Goal: Transaction & Acquisition: Book appointment/travel/reservation

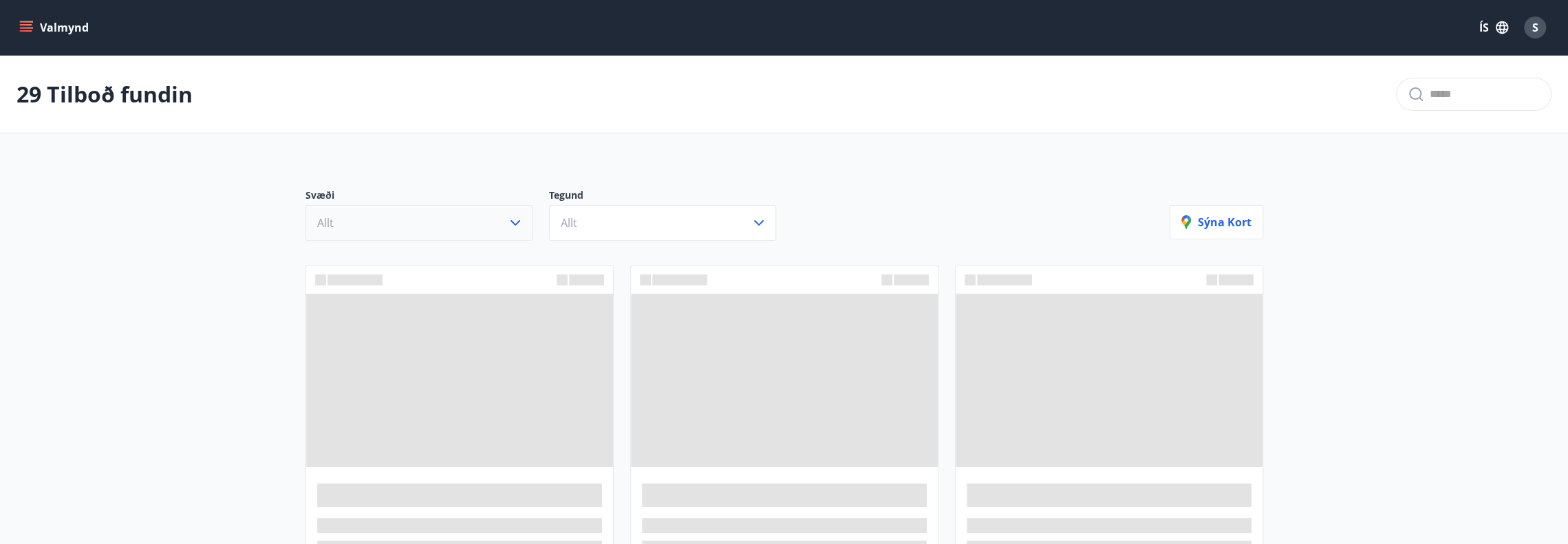
click at [517, 218] on icon "button" at bounding box center [515, 222] width 17 height 17
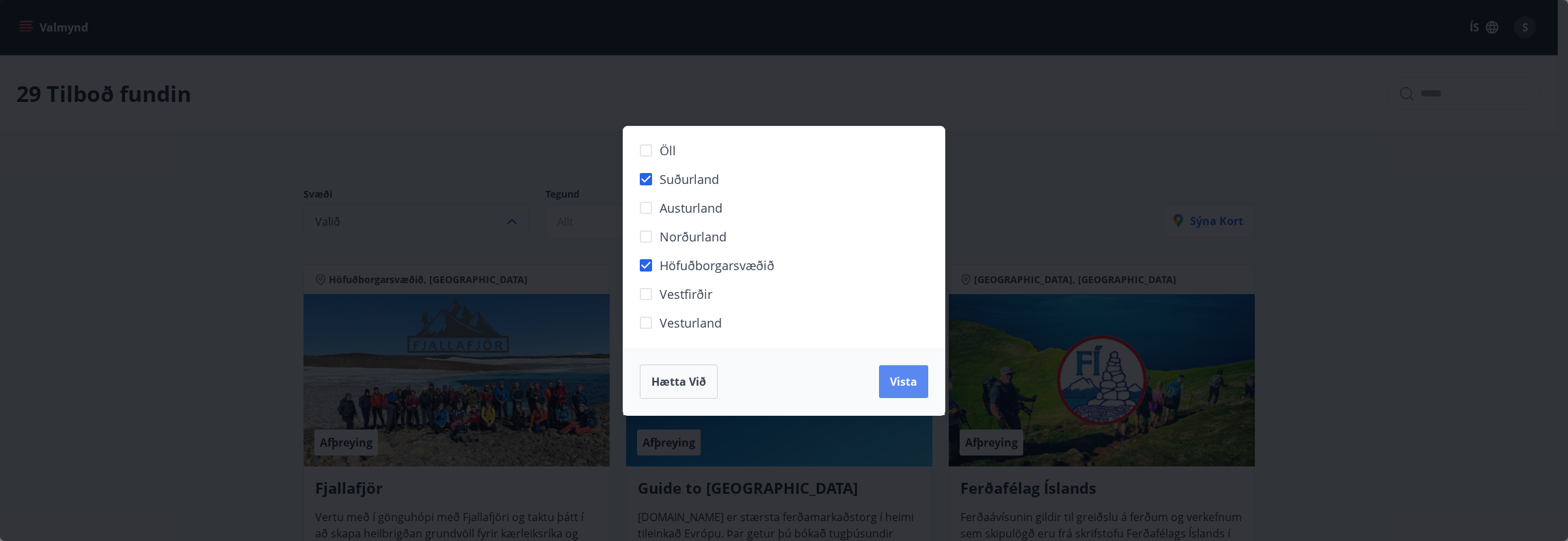
click at [897, 379] on span "Vista" at bounding box center [904, 381] width 28 height 15
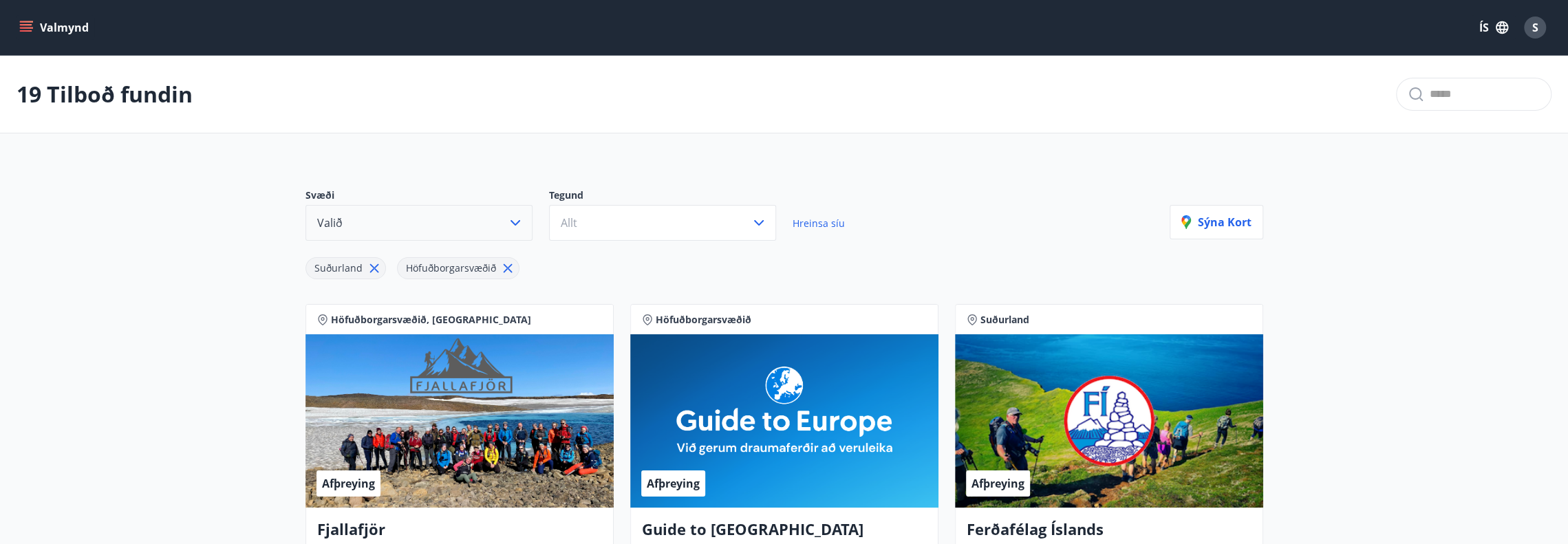
click at [507, 229] on icon "button" at bounding box center [515, 222] width 17 height 17
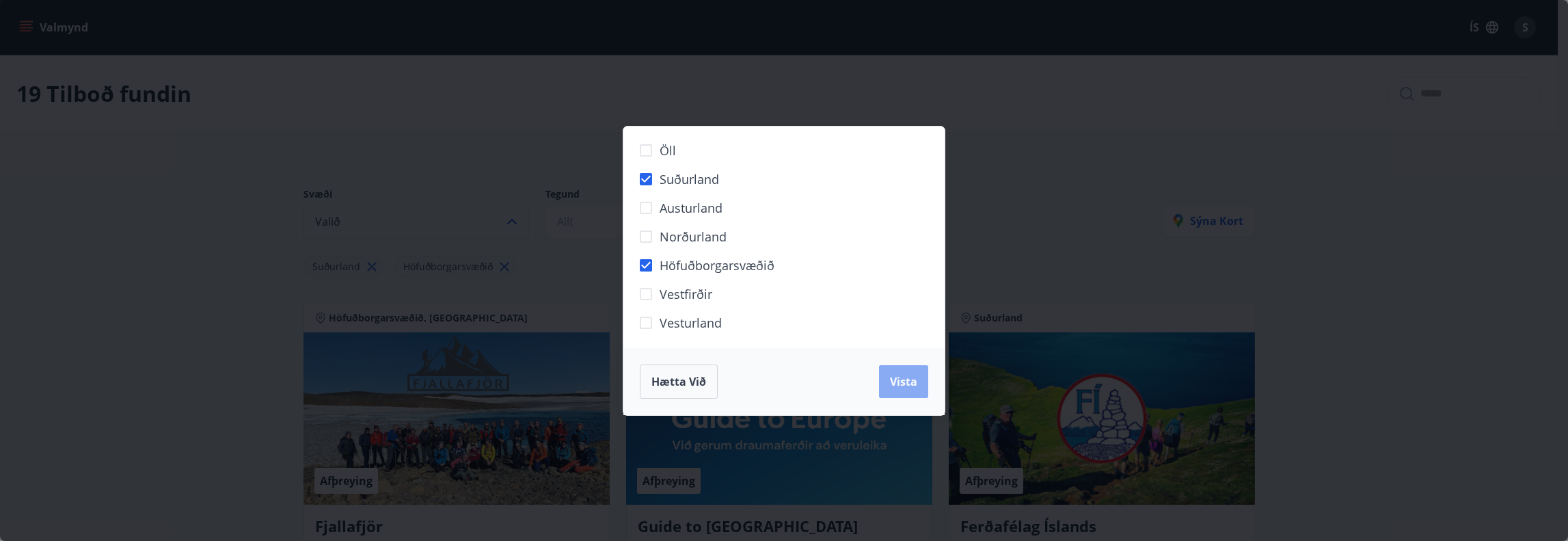
click at [898, 381] on span "Vista" at bounding box center [904, 381] width 28 height 15
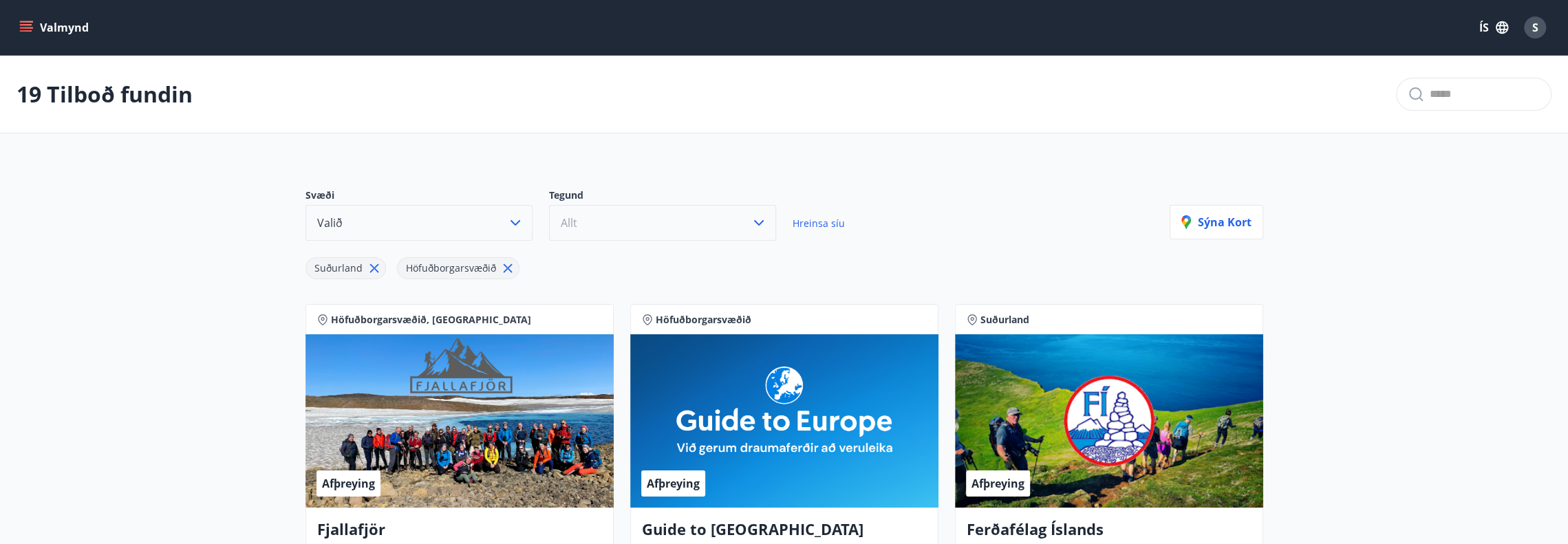
click at [674, 225] on button "Allt" at bounding box center [662, 222] width 227 height 36
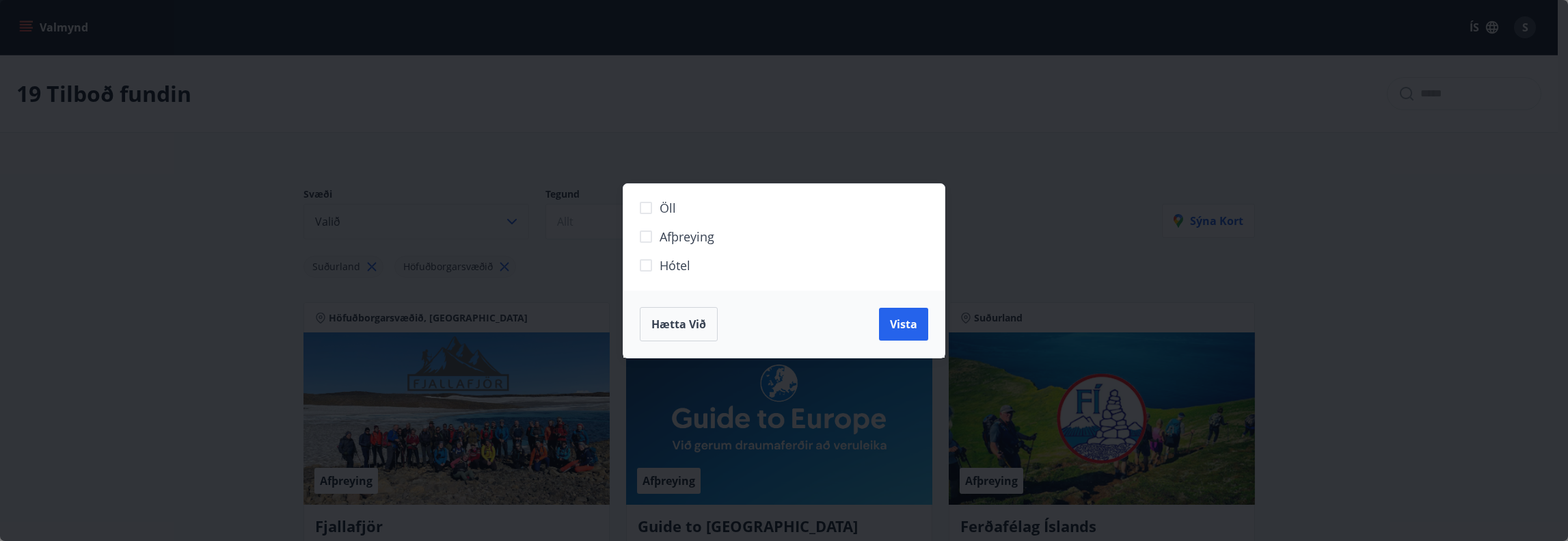
click at [663, 266] on span "Hótel" at bounding box center [675, 265] width 30 height 18
click at [902, 336] on button "Vista" at bounding box center [903, 323] width 49 height 33
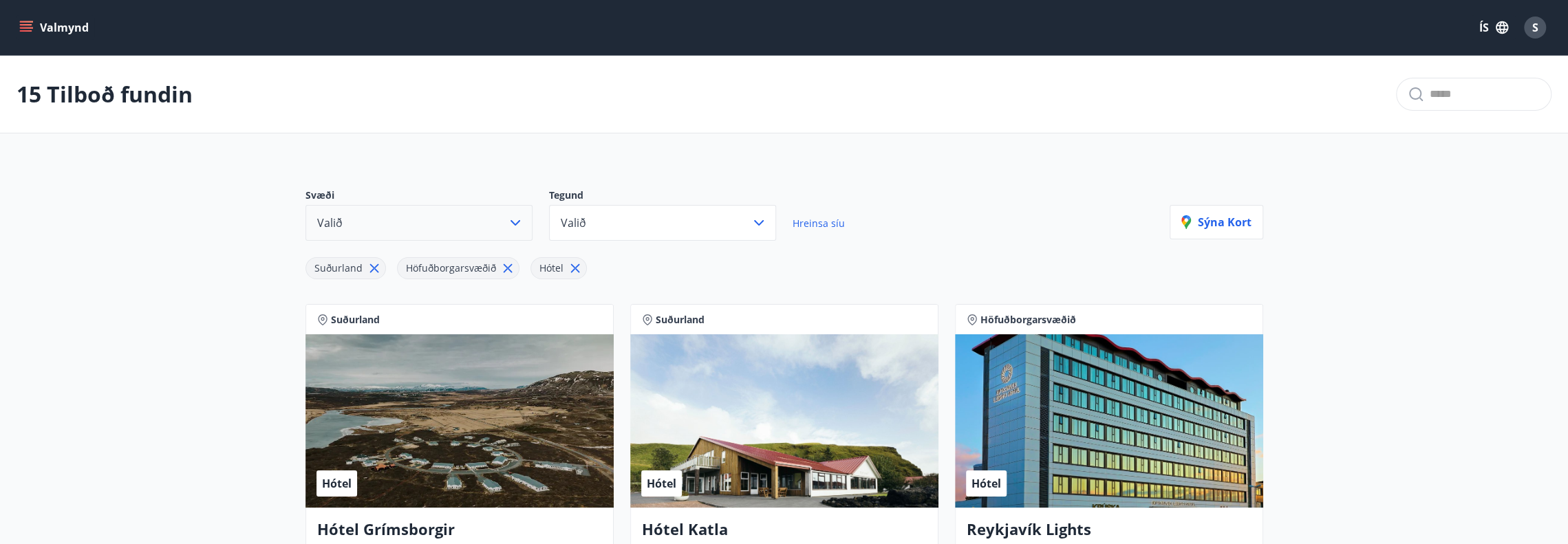
click at [373, 270] on icon at bounding box center [374, 268] width 9 height 9
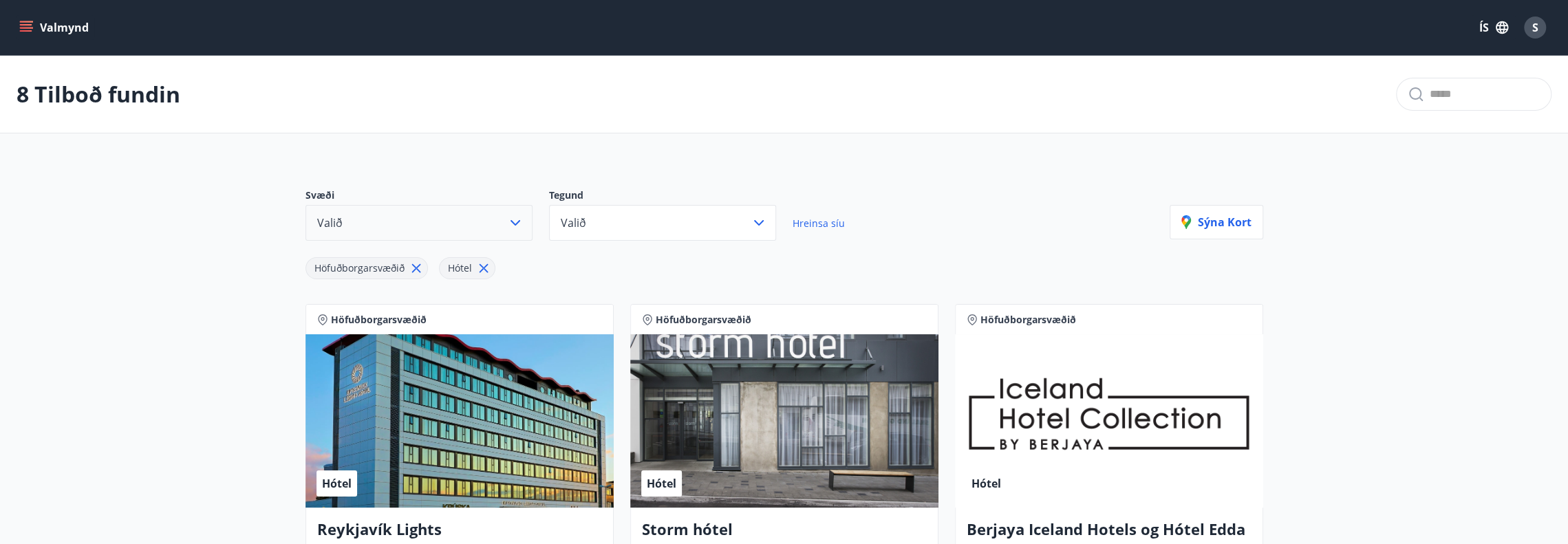
click at [523, 218] on button "Valið" at bounding box center [419, 222] width 227 height 36
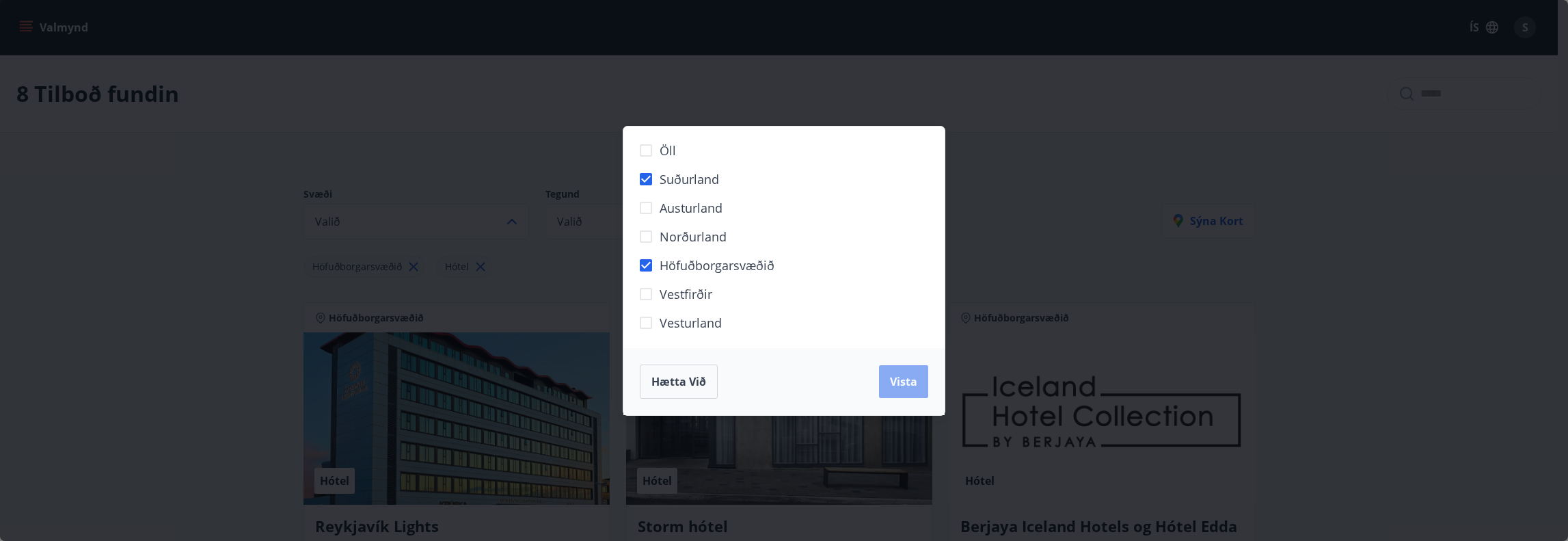
click at [920, 395] on button "Vista" at bounding box center [903, 381] width 49 height 33
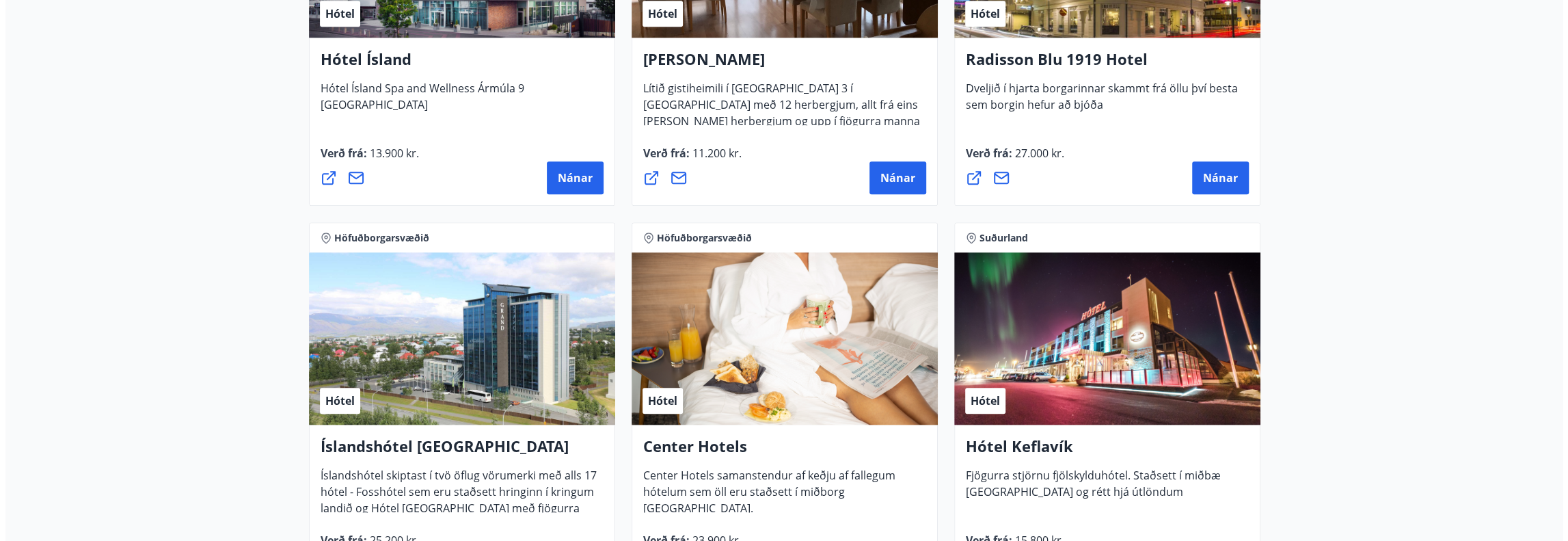
scroll to position [1309, 0]
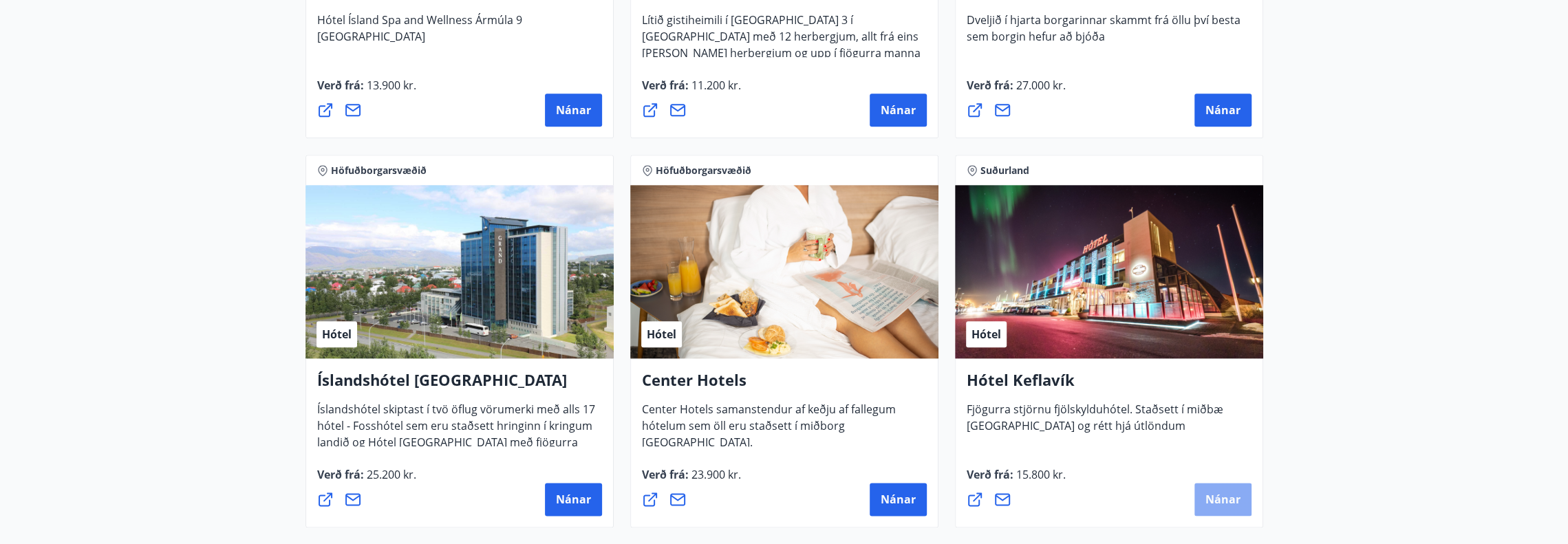
click at [1224, 503] on span "Nánar" at bounding box center [1223, 499] width 35 height 15
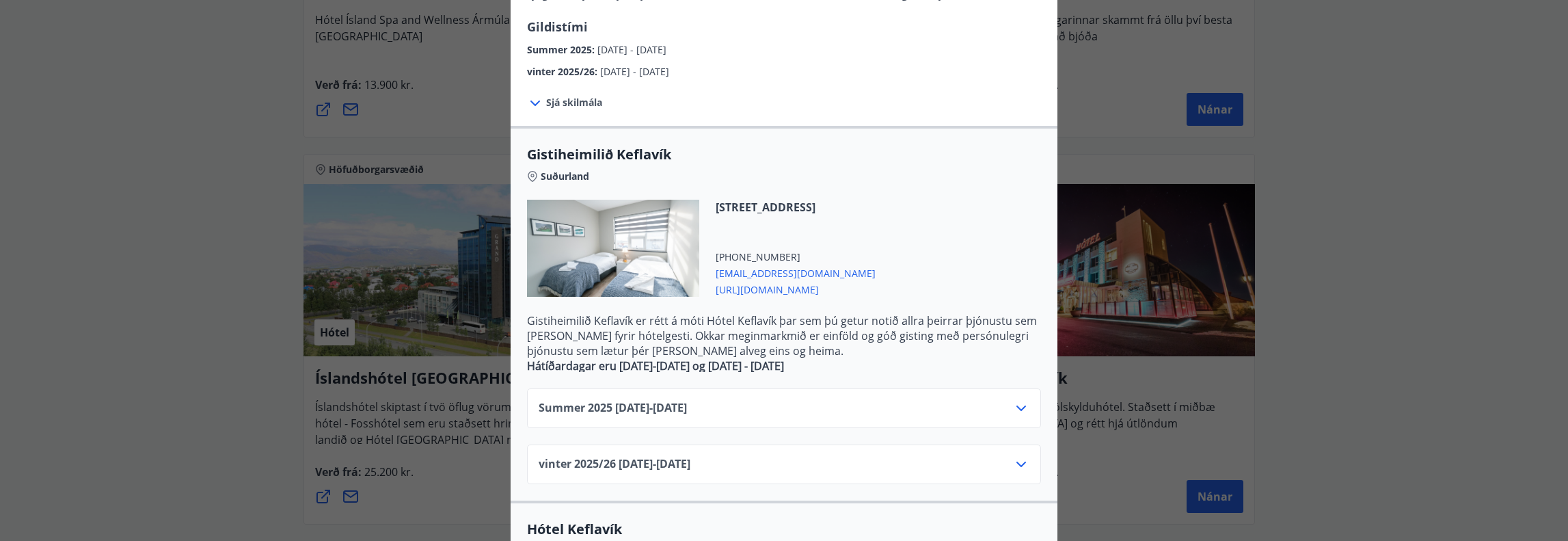
scroll to position [205, 0]
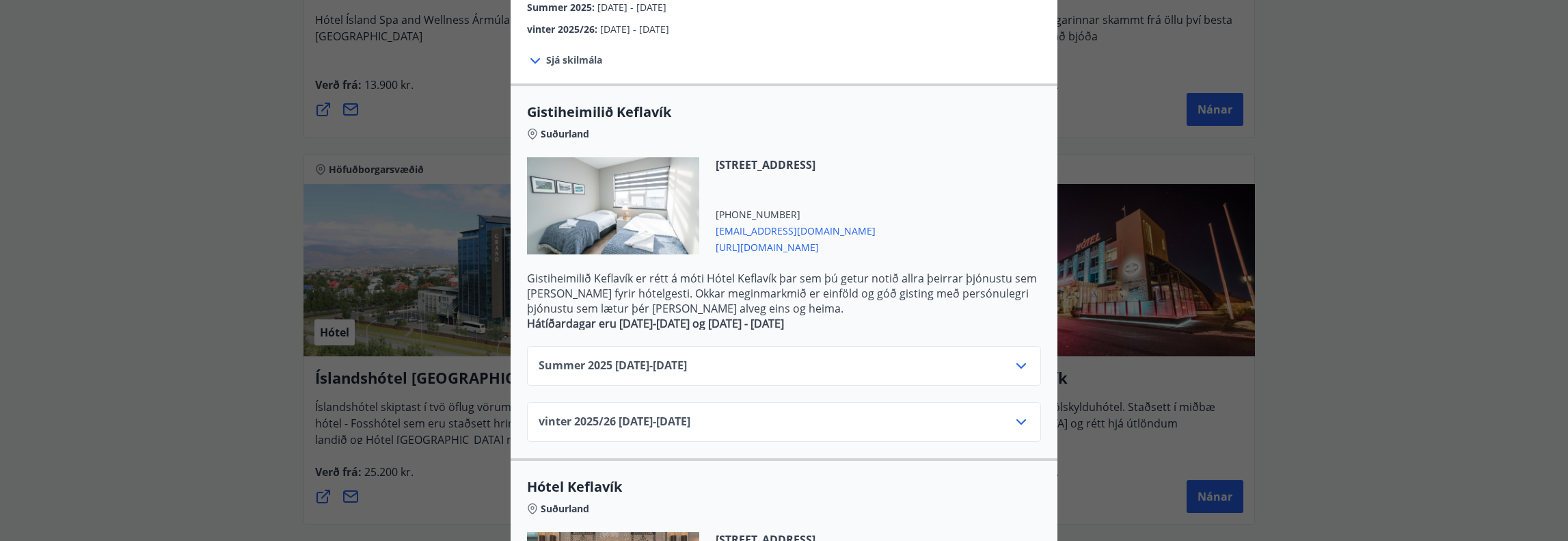
click at [1013, 362] on icon at bounding box center [1021, 366] width 17 height 17
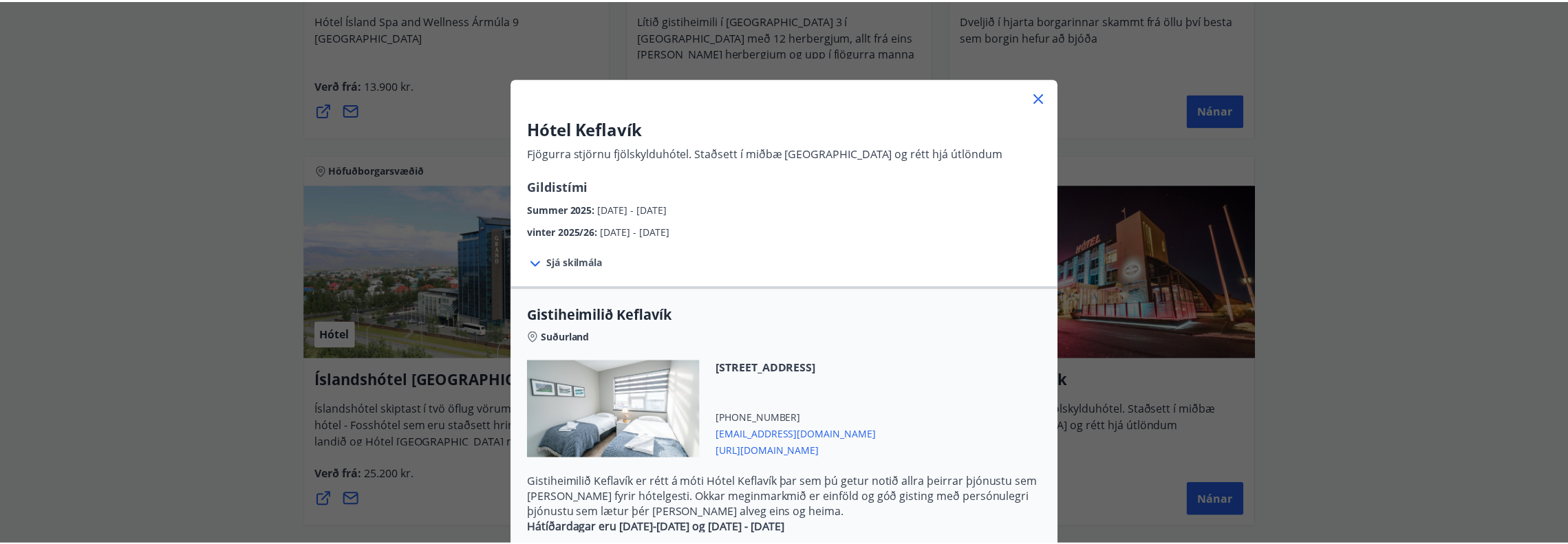
scroll to position [0, 0]
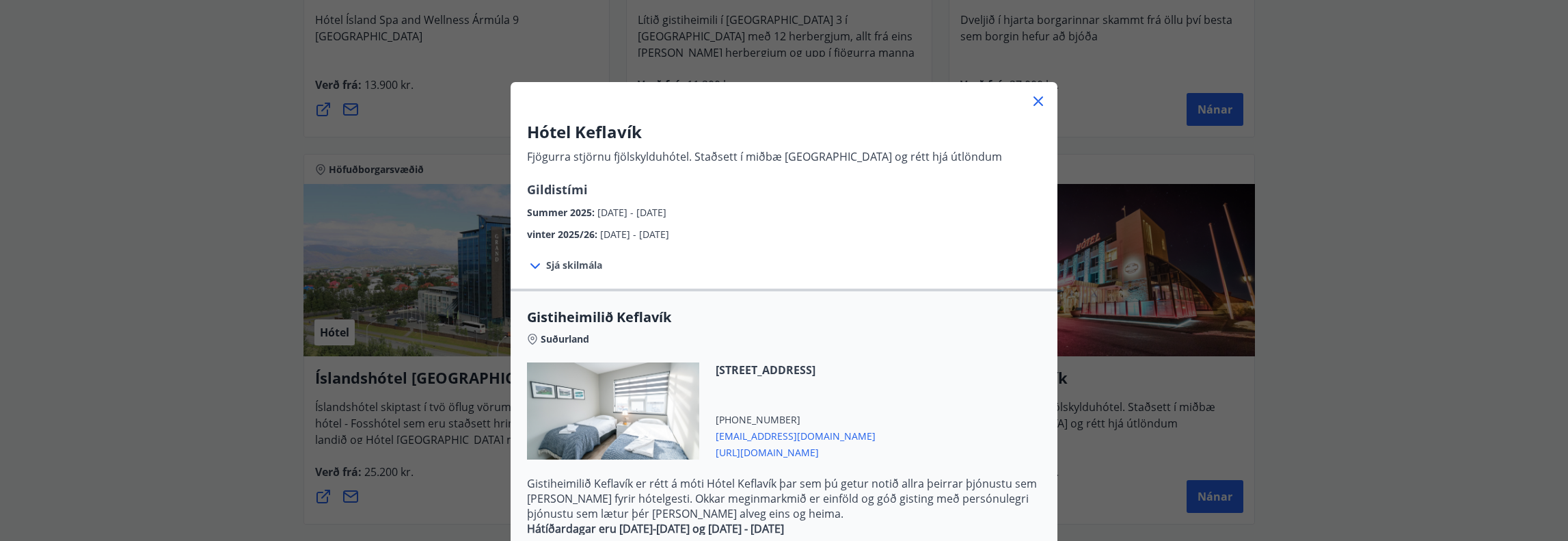
click at [1035, 102] on icon at bounding box center [1038, 101] width 17 height 17
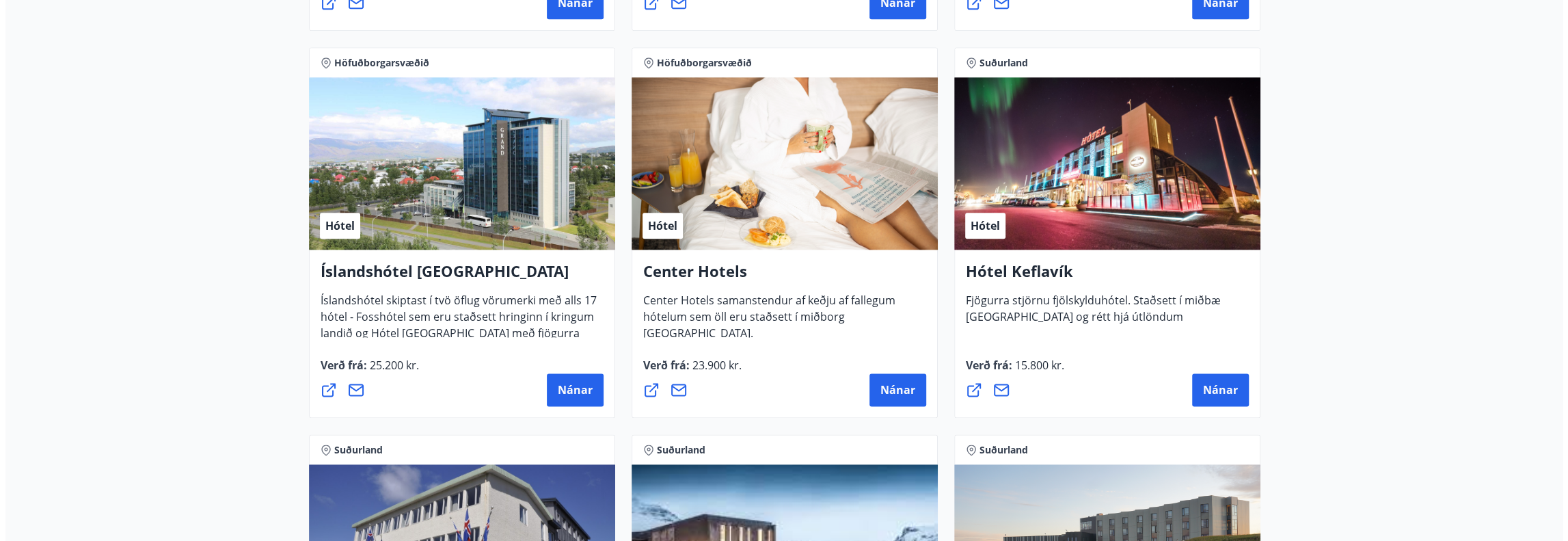
scroll to position [1436, 0]
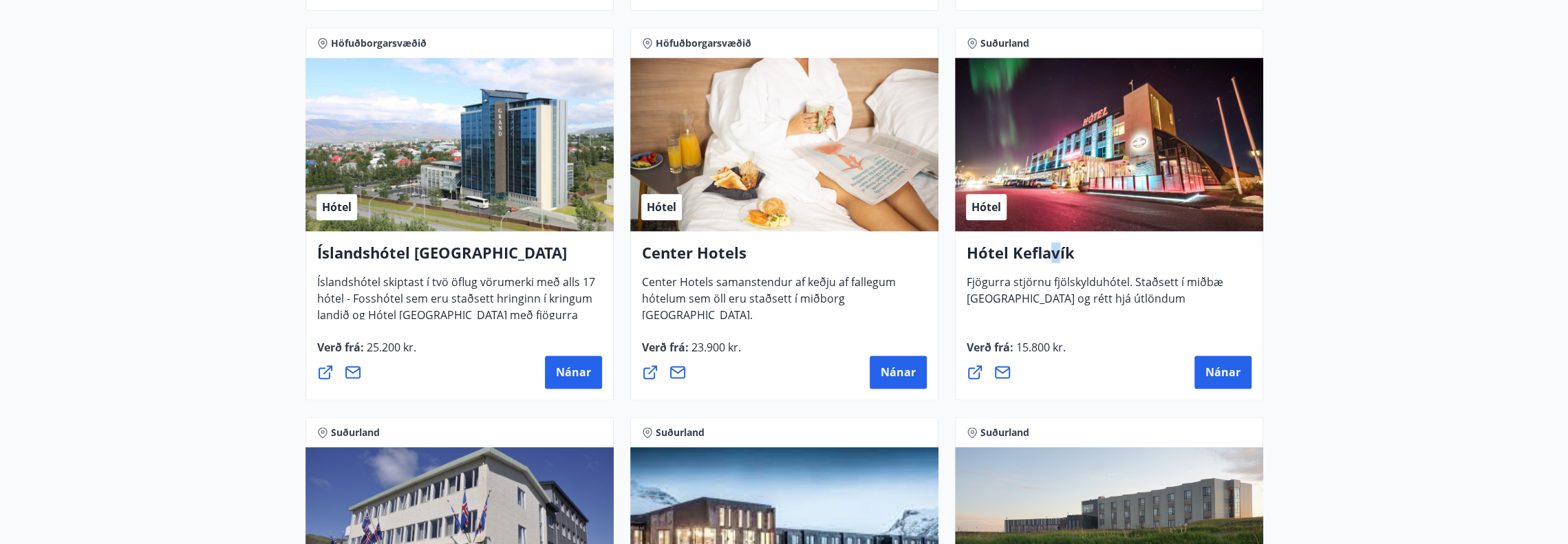
click at [1053, 254] on h4 "Hótel Keflavík" at bounding box center [1109, 257] width 285 height 31
click at [1081, 300] on span "Fjögurra stjörnu fjölskylduhótel. Staðsett í miðbæ [GEOGRAPHIC_DATA] og rétt hj…" at bounding box center [1095, 295] width 257 height 42
click at [1235, 371] on span "Nánar" at bounding box center [1223, 372] width 35 height 15
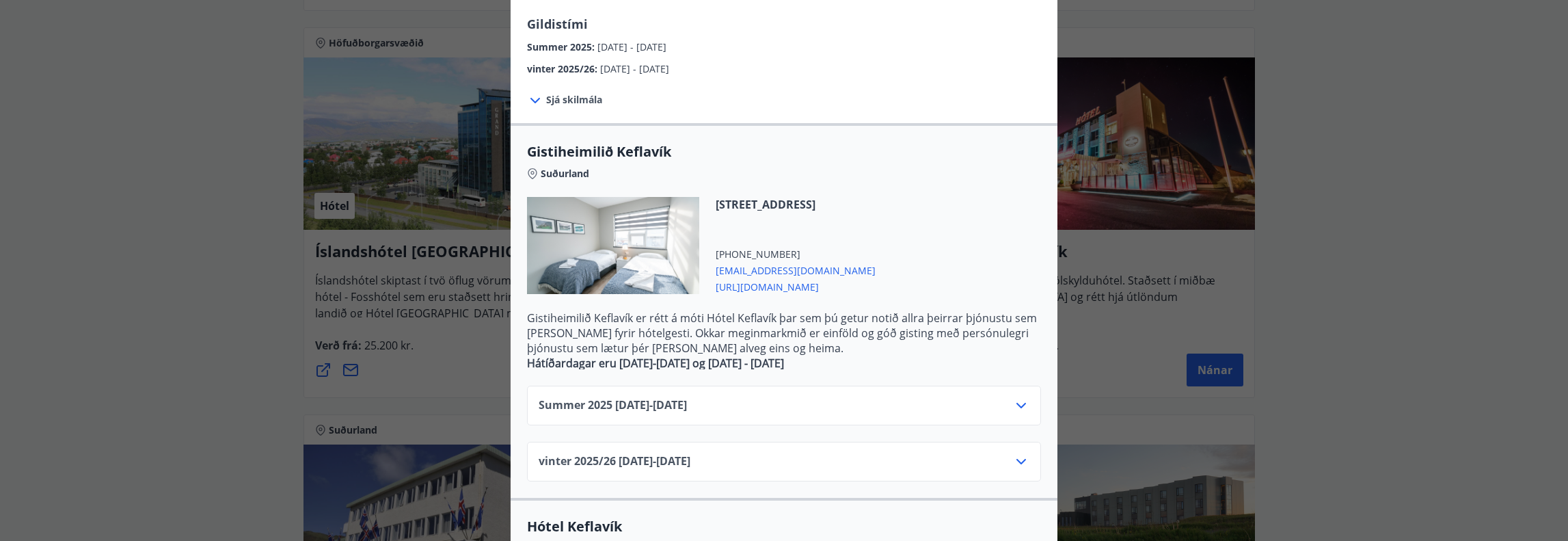
scroll to position [205, 0]
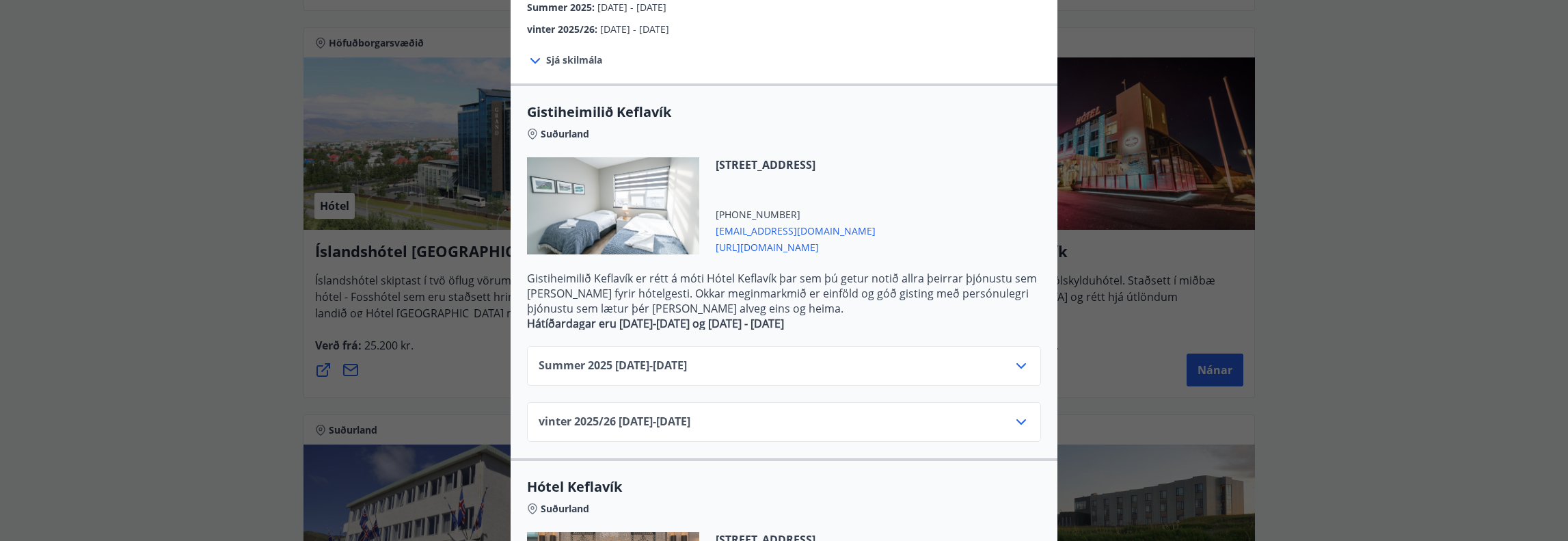
click at [1017, 359] on icon at bounding box center [1021, 366] width 17 height 17
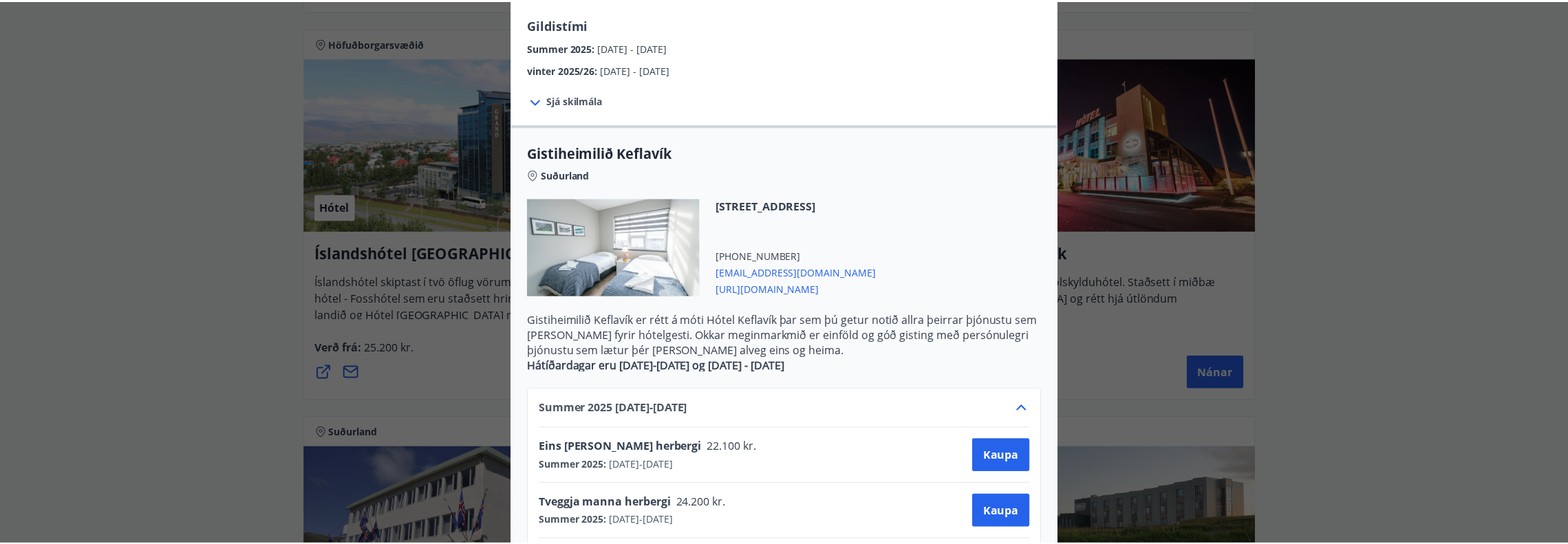
scroll to position [0, 0]
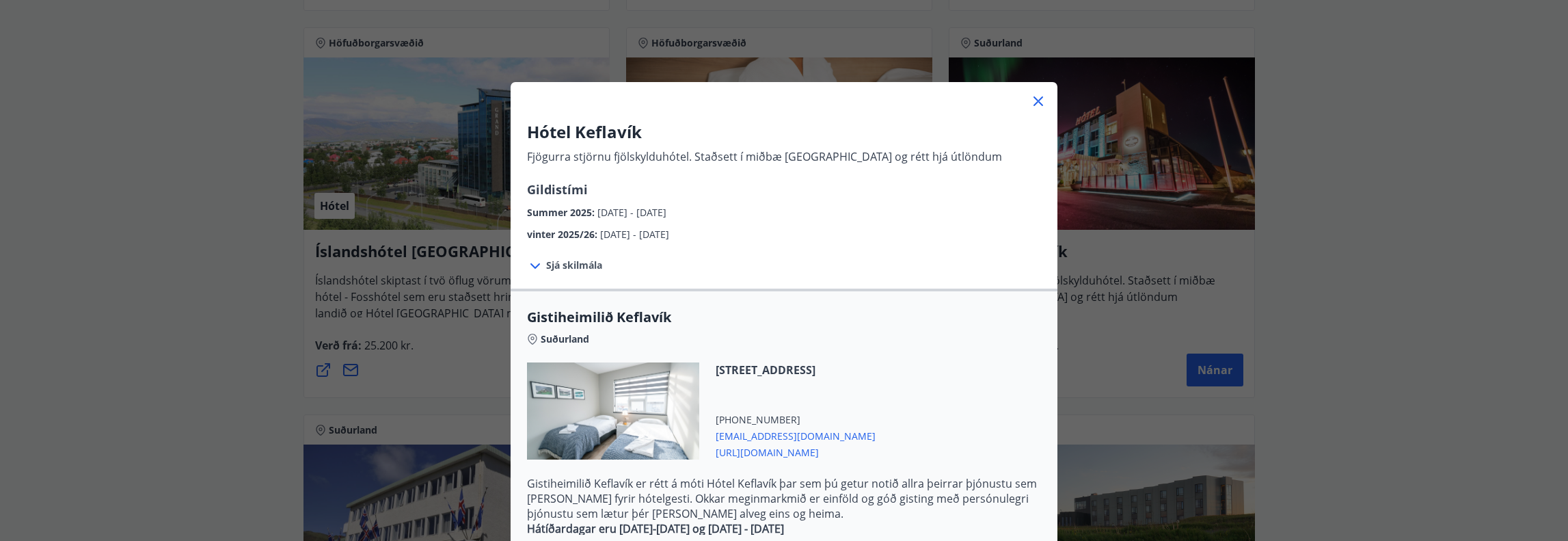
click at [1031, 95] on icon at bounding box center [1038, 101] width 17 height 17
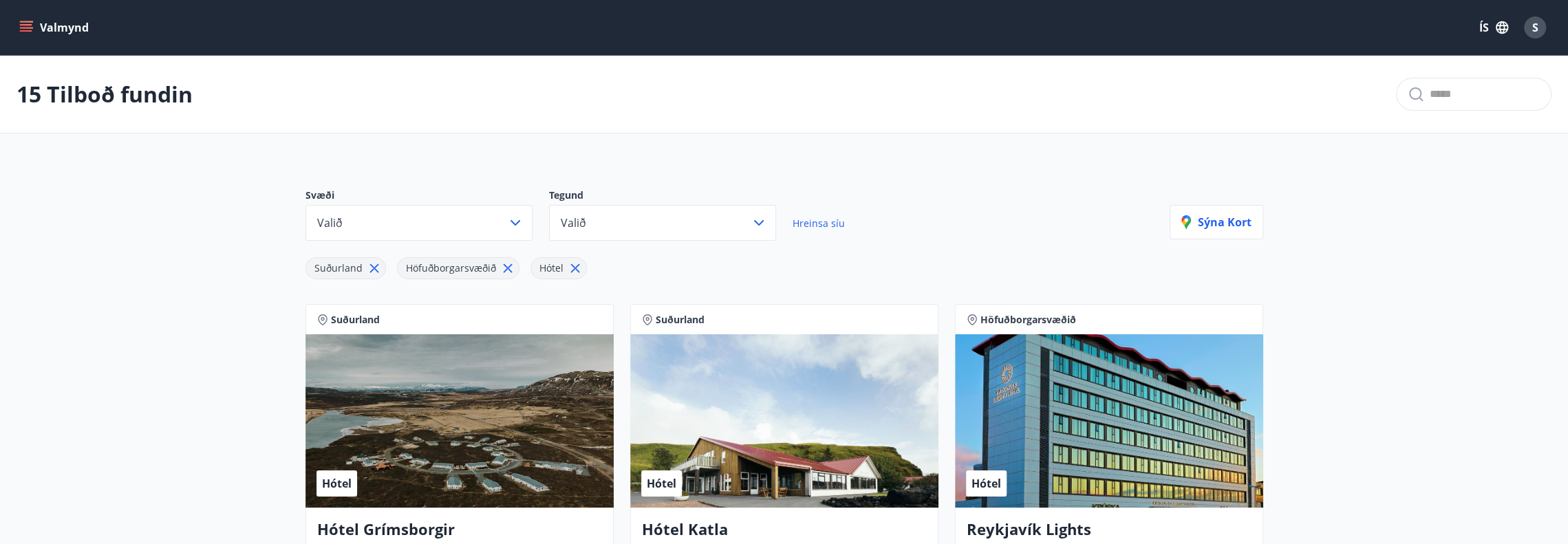
click at [1485, 29] on button "ÍS" at bounding box center [1494, 28] width 44 height 25
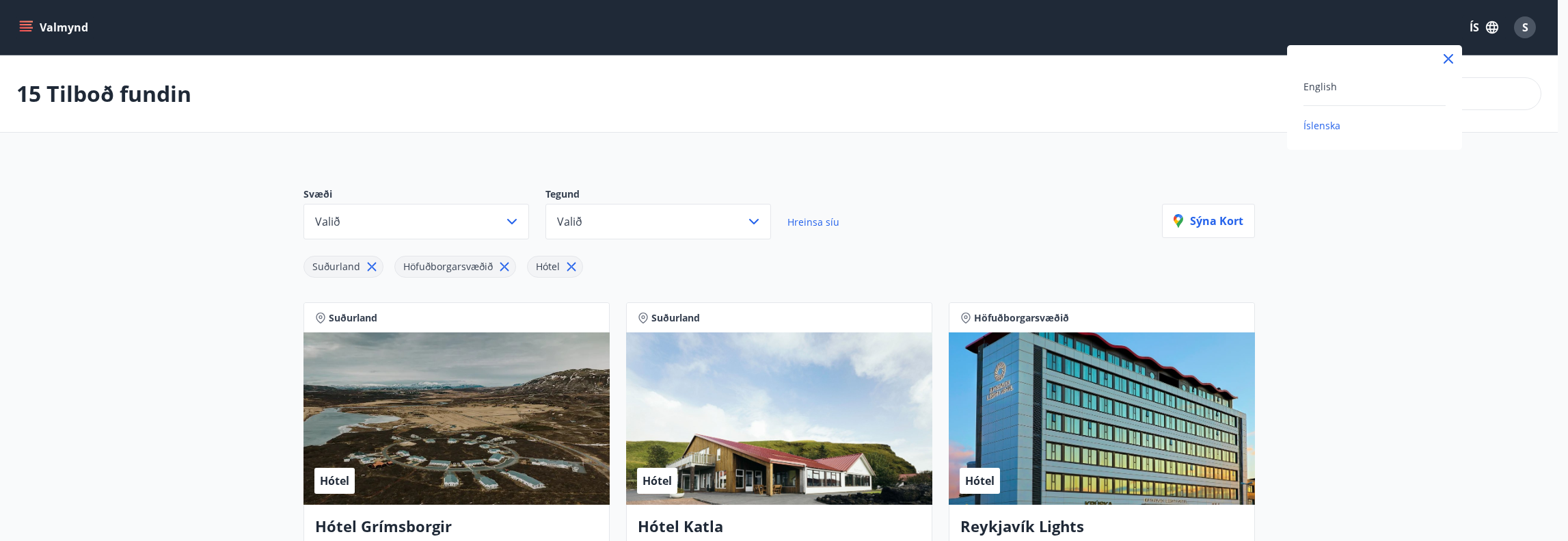
click at [1451, 63] on icon at bounding box center [1448, 59] width 17 height 17
